Goal: Task Accomplishment & Management: Use online tool/utility

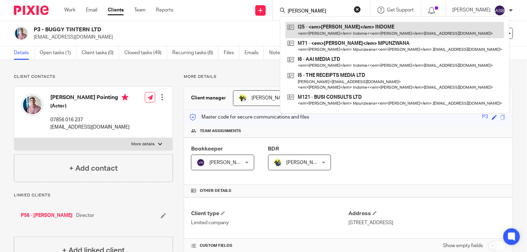
type input "AUDREy"
click at [360, 27] on link at bounding box center [394, 30] width 218 height 16
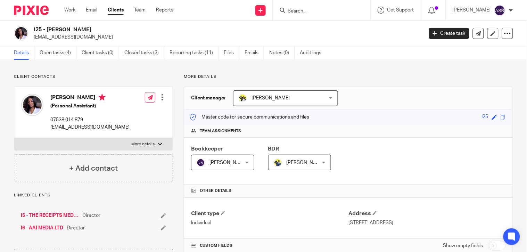
click at [42, 214] on link "I5 - THE RECEIPTS MEDIA LTD" at bounding box center [50, 215] width 58 height 7
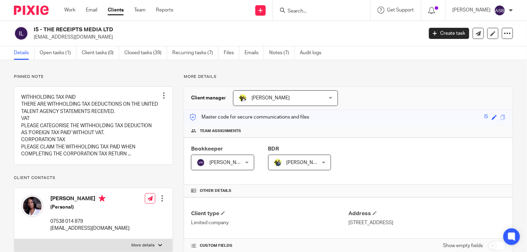
drag, startPoint x: 43, startPoint y: 29, endPoint x: 98, endPoint y: 31, distance: 54.9
click at [98, 31] on h2 "I5 - THE RECEIPTS MEDIA LTD" at bounding box center [188, 29] width 308 height 7
copy h2 "THE RECEIPTS MEDI"
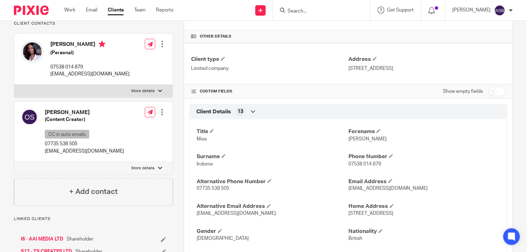
scroll to position [231, 0]
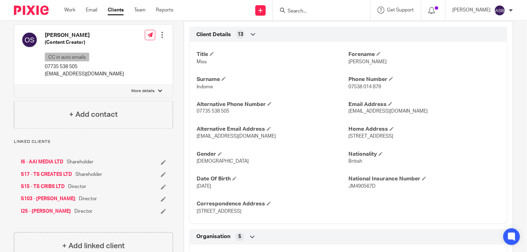
click at [41, 166] on link "I6 - AAI MEDIA LTD" at bounding box center [42, 162] width 42 height 7
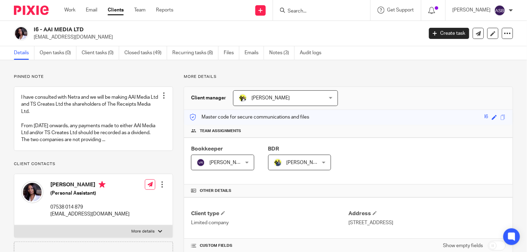
drag, startPoint x: 43, startPoint y: 29, endPoint x: 82, endPoint y: 30, distance: 39.2
click at [82, 30] on h2 "I6 - AAI MEDIA LTD" at bounding box center [188, 29] width 308 height 7
copy h2 "AAI MEDIA LTD"
click at [311, 12] on input "Search" at bounding box center [318, 11] width 63 height 6
paste input "AMJ POWER"
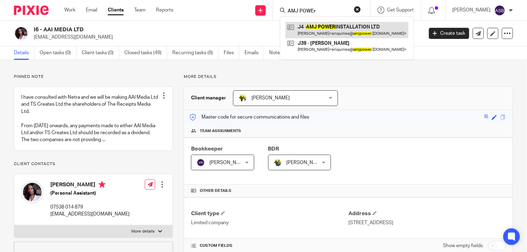
type input "AMJ POWEr"
click at [318, 28] on link at bounding box center [346, 30] width 123 height 16
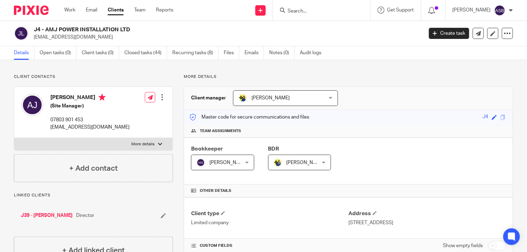
click at [307, 13] on input "Search" at bounding box center [318, 11] width 63 height 6
paste input "O28"
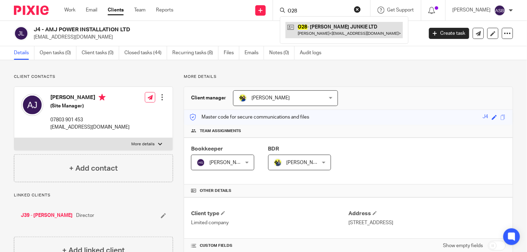
type input "O28"
click at [308, 27] on link at bounding box center [343, 30] width 117 height 16
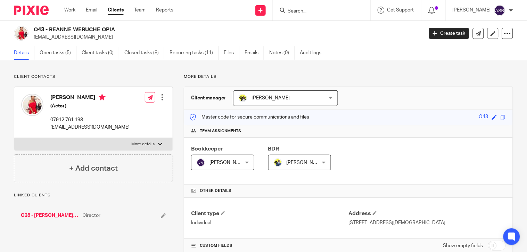
drag, startPoint x: 49, startPoint y: 29, endPoint x: 101, endPoint y: 32, distance: 51.5
click at [101, 32] on h2 "O43 - REANNE WERUCHE OPIA" at bounding box center [188, 29] width 308 height 7
copy h2 "REANNE WERUCHE"
click at [329, 10] on input "Search" at bounding box center [318, 11] width 63 height 6
paste input "AUDREY"
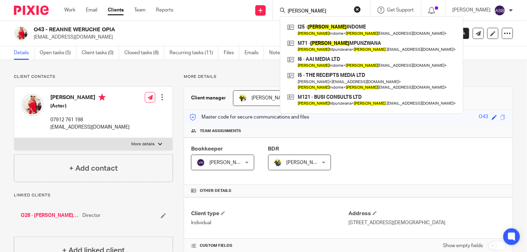
type input "AUDREY"
click at [325, 30] on link at bounding box center [371, 30] width 172 height 16
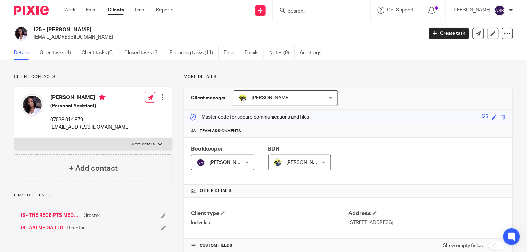
drag, startPoint x: 0, startPoint y: 0, endPoint x: 95, endPoint y: 26, distance: 98.4
click at [95, 26] on h2 "I25 - [PERSON_NAME]" at bounding box center [188, 29] width 308 height 7
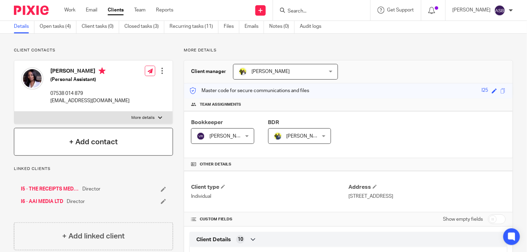
scroll to position [39, 0]
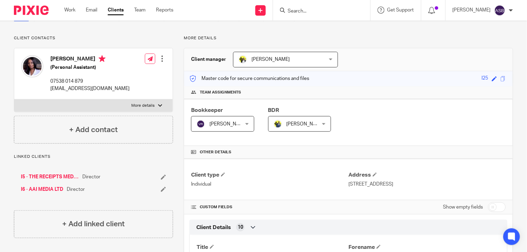
click at [43, 191] on link "I6 - AAI MEDIA LTD" at bounding box center [42, 189] width 42 height 7
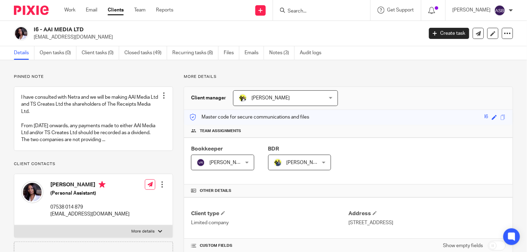
drag, startPoint x: 44, startPoint y: 31, endPoint x: 71, endPoint y: 28, distance: 26.5
click at [71, 28] on h2 "I6 - AAI MEDIA LTD" at bounding box center [188, 29] width 308 height 7
copy h2 "AAI MEDIA"
click at [75, 14] on div "Work Email Clients Team Reports Work Email Clients Team Reports Settings" at bounding box center [120, 10] width 126 height 20
click at [73, 11] on link "Work" at bounding box center [69, 10] width 11 height 7
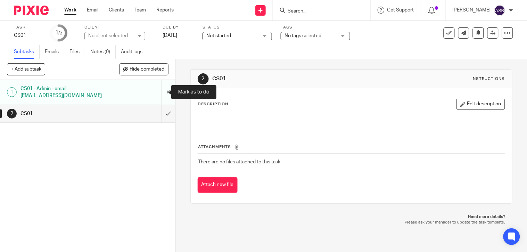
click at [162, 92] on input "submit" at bounding box center [87, 92] width 175 height 25
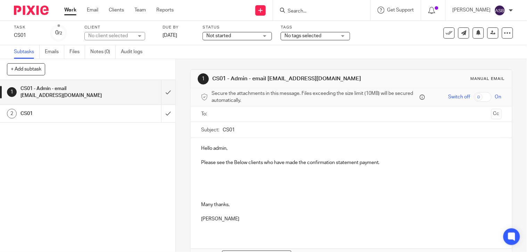
click at [393, 174] on p at bounding box center [351, 176] width 300 height 7
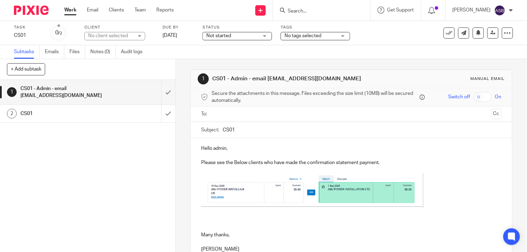
drag, startPoint x: 265, startPoint y: 80, endPoint x: 322, endPoint y: 85, distance: 56.5
click at [322, 85] on div "1 CS01 - Admin - email admin@starbridge.uk Manual email" at bounding box center [351, 79] width 321 height 18
copy h1 "[EMAIL_ADDRESS][DOMAIN_NAME]"
click at [236, 120] on div at bounding box center [351, 114] width 279 height 16
click at [236, 117] on input "text" at bounding box center [351, 114] width 274 height 8
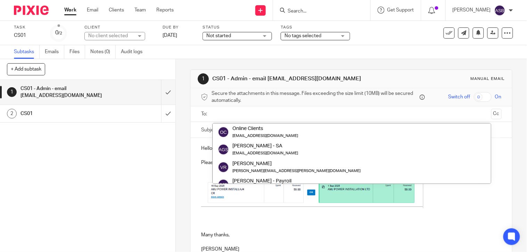
paste input "[EMAIL_ADDRESS][DOMAIN_NAME]"
type input "[EMAIL_ADDRESS][DOMAIN_NAME]"
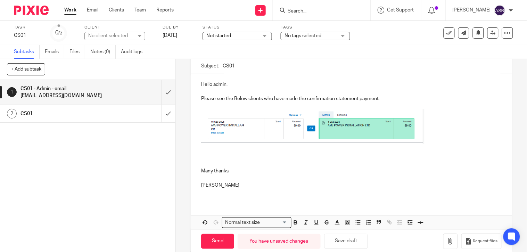
scroll to position [77, 0]
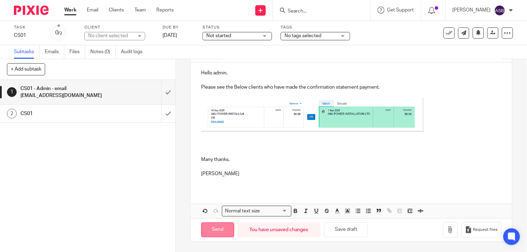
click at [210, 230] on input "Send" at bounding box center [217, 229] width 33 height 15
type input "Sent"
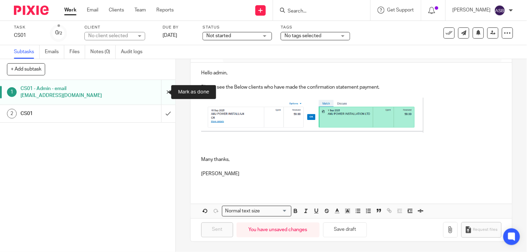
click at [161, 92] on input "submit" at bounding box center [87, 92] width 175 height 25
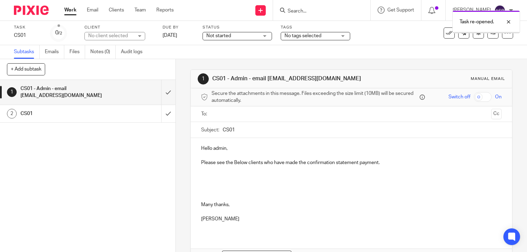
click at [207, 175] on p at bounding box center [351, 176] width 300 height 7
click at [209, 182] on p at bounding box center [351, 183] width 300 height 7
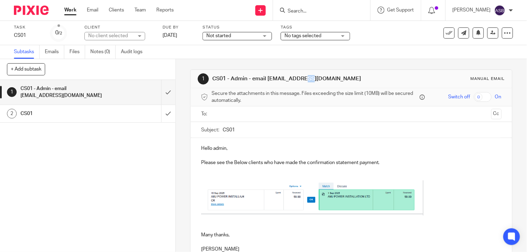
drag, startPoint x: 267, startPoint y: 78, endPoint x: 276, endPoint y: 79, distance: 8.4
click at [276, 79] on h1 "CS01 - Admin - email [EMAIL_ADDRESS][DOMAIN_NAME]" at bounding box center [289, 78] width 154 height 7
drag, startPoint x: 276, startPoint y: 79, endPoint x: 322, endPoint y: 82, distance: 46.6
click at [322, 82] on h1 "CS01 - Admin - email [EMAIL_ADDRESS][DOMAIN_NAME]" at bounding box center [289, 78] width 154 height 7
copy h1 "[EMAIL_ADDRESS][DOMAIN_NAME]"
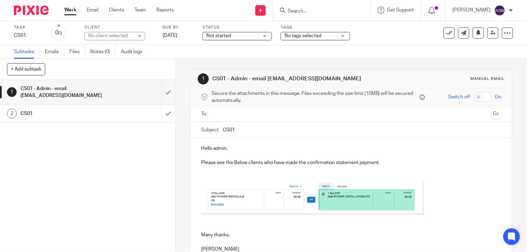
click at [256, 115] on input "text" at bounding box center [351, 114] width 274 height 8
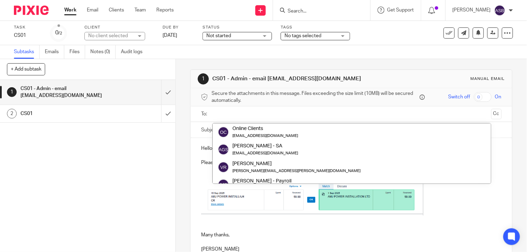
paste input "admin@starbridge.uk"
type input "admin@starbridge.uk"
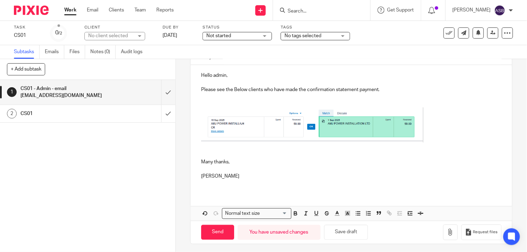
scroll to position [77, 0]
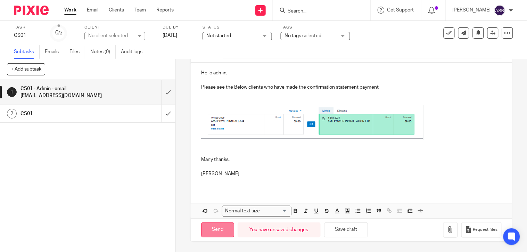
click at [218, 228] on input "Send" at bounding box center [217, 229] width 33 height 15
type input "Sent"
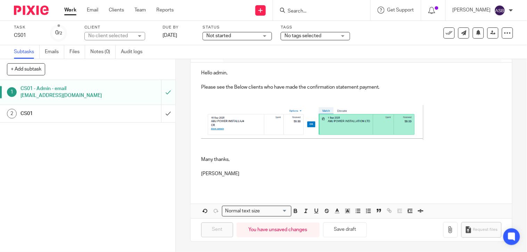
scroll to position [0, 0]
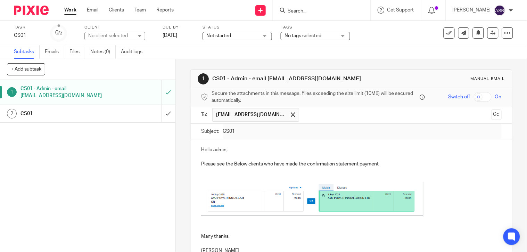
drag, startPoint x: 448, startPoint y: 101, endPoint x: 443, endPoint y: 100, distance: 5.4
click at [447, 101] on div "Switch off On" at bounding box center [463, 97] width 75 height 10
click at [448, 100] on span "Switch off" at bounding box center [459, 96] width 22 height 7
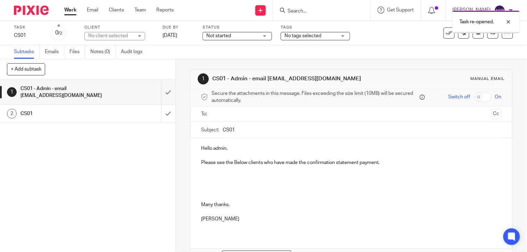
drag, startPoint x: 0, startPoint y: 0, endPoint x: 203, endPoint y: 171, distance: 265.2
click at [203, 171] on p at bounding box center [351, 169] width 300 height 7
click at [195, 174] on div "Hello admin, Please see the Below clients who have made the confirmation statem…" at bounding box center [351, 186] width 321 height 97
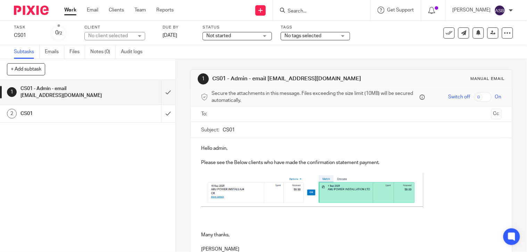
drag, startPoint x: 251, startPoint y: 78, endPoint x: 321, endPoint y: 75, distance: 70.2
click at [321, 75] on h1 "CS01 - Admin - email admin@starbridge.uk" at bounding box center [289, 78] width 154 height 7
copy h1 "email admin@starbridge.uk"
click at [218, 115] on input "text" at bounding box center [351, 114] width 274 height 8
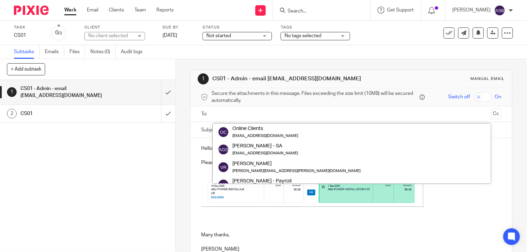
paste input "email admin@starbridge.uk"
type input "email admin@starbridge.uk"
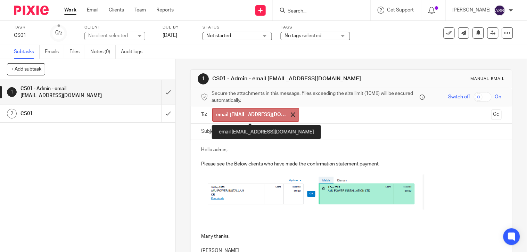
click at [291, 113] on span at bounding box center [293, 114] width 5 height 5
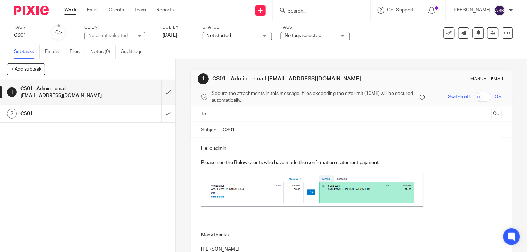
click at [233, 115] on input "text" at bounding box center [351, 114] width 274 height 8
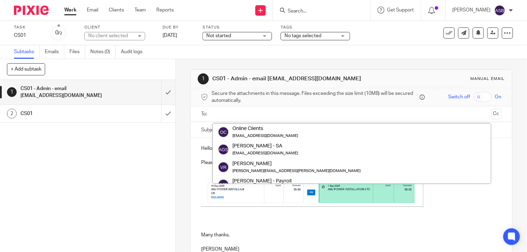
drag, startPoint x: 266, startPoint y: 76, endPoint x: 321, endPoint y: 78, distance: 54.6
click at [321, 78] on h1 "CS01 - Admin - email admin@starbridge.uk" at bounding box center [289, 78] width 154 height 7
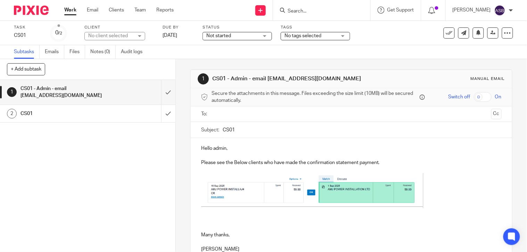
copy h1 "admin@starbridge.uk"
click at [214, 113] on input "text" at bounding box center [351, 114] width 274 height 8
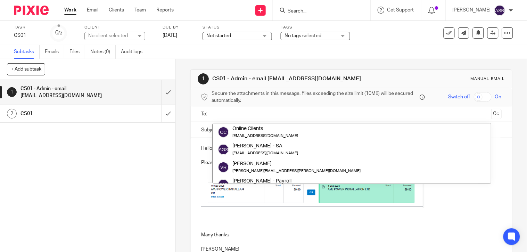
paste input "admin@starbridge.uk"
type input "admin@starbridge.uk"
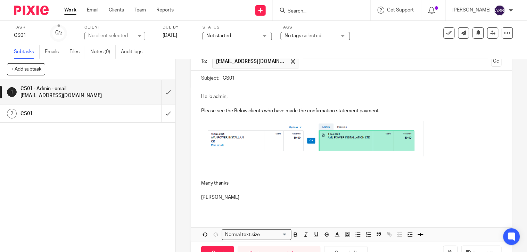
scroll to position [77, 0]
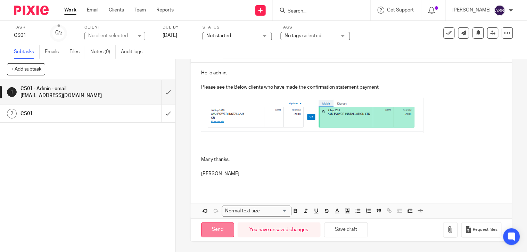
click at [207, 228] on input "Send" at bounding box center [217, 229] width 33 height 15
type input "Sent"
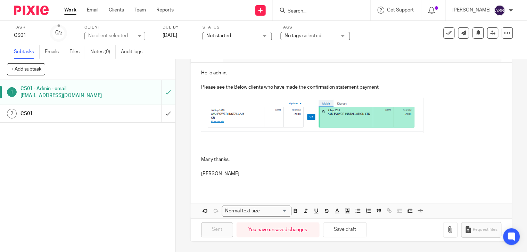
click at [307, 9] on input "Search" at bounding box center [318, 11] width 63 height 6
paste input "andreryann@gmail.com"
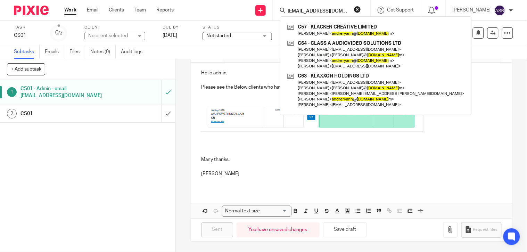
type input "andreryann@gmail.co"
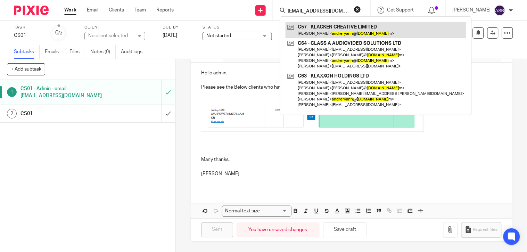
click at [341, 31] on link at bounding box center [375, 30] width 181 height 16
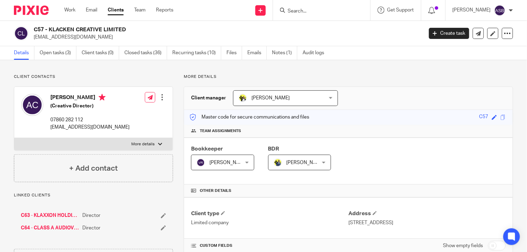
drag, startPoint x: 50, startPoint y: 29, endPoint x: 124, endPoint y: 28, distance: 73.6
click at [124, 28] on h2 "C57 - KLACKEN CREATIVE LIMITED" at bounding box center [188, 29] width 308 height 7
copy h2 "KLACKEN CREATIVE LIMITE"
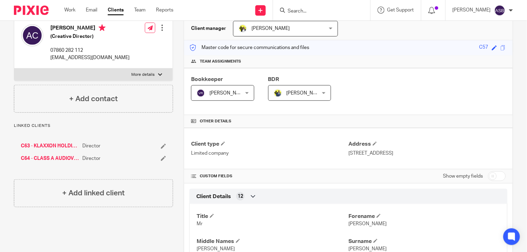
scroll to position [77, 0]
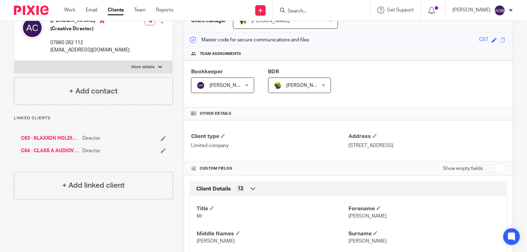
click at [492, 169] on input "checkbox" at bounding box center [497, 169] width 18 height 10
checkbox input "true"
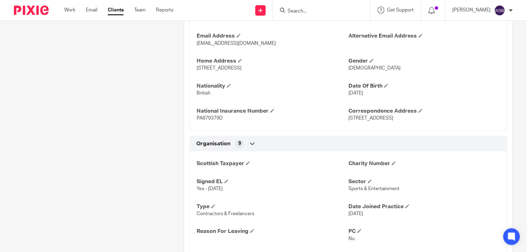
scroll to position [347, 0]
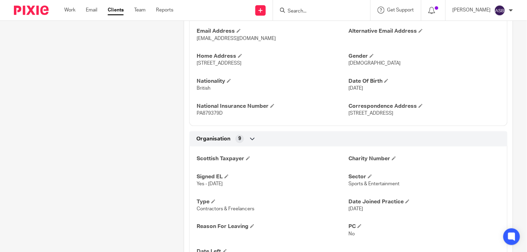
click at [301, 13] on input "Search" at bounding box center [318, 11] width 63 height 6
paste input "[EMAIL_ADDRESS][DOMAIN_NAME]"
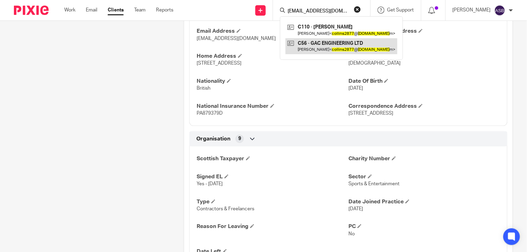
type input "collins2877@gmail.co"
click at [320, 44] on link at bounding box center [341, 46] width 112 height 16
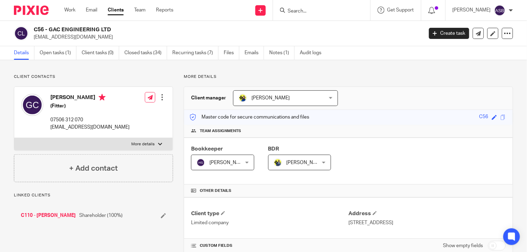
drag, startPoint x: 50, startPoint y: 29, endPoint x: 109, endPoint y: 33, distance: 59.2
click at [109, 33] on h2 "C56 - GAC ENGINEERING LTD" at bounding box center [188, 29] width 308 height 7
copy h2 "GAC ENGINEERING LTD"
